Goal: Find specific page/section: Find specific page/section

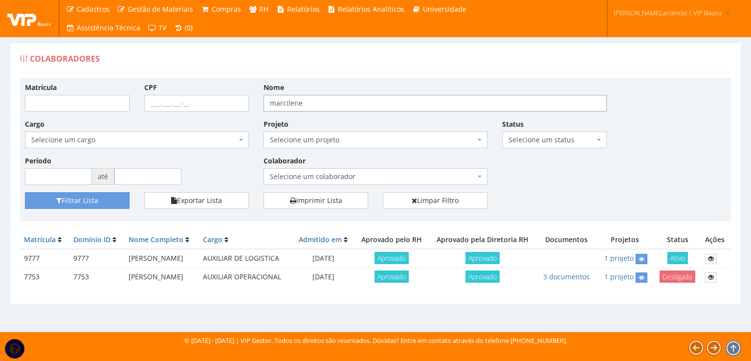
drag, startPoint x: 311, startPoint y: 105, endPoint x: 268, endPoint y: 106, distance: 43.1
click at [268, 106] on input "marcilene" at bounding box center [435, 103] width 343 height 17
